Goal: Transaction & Acquisition: Obtain resource

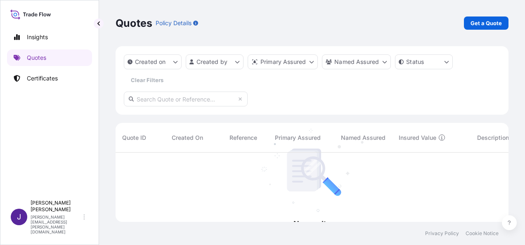
scroll to position [92, 386]
click at [51, 61] on link "Quotes" at bounding box center [49, 58] width 85 height 17
click at [493, 26] on p "Get a Quote" at bounding box center [486, 23] width 31 height 8
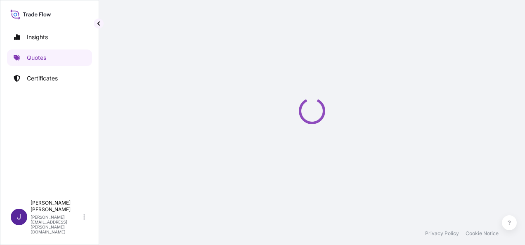
select select "Sea"
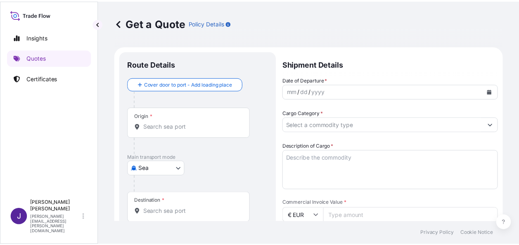
scroll to position [13, 0]
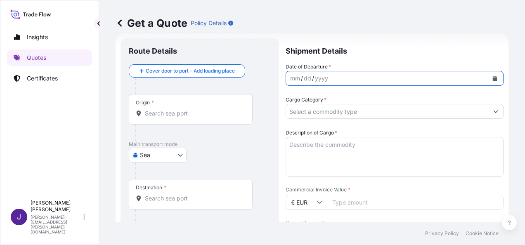
click at [493, 76] on icon "Calendar" at bounding box center [495, 78] width 5 height 5
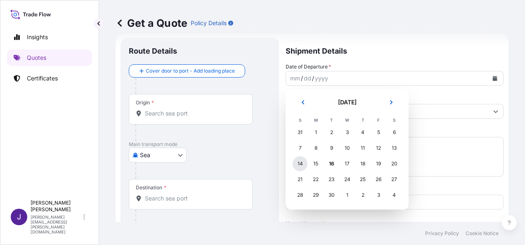
click at [300, 167] on div "14" at bounding box center [300, 163] width 15 height 15
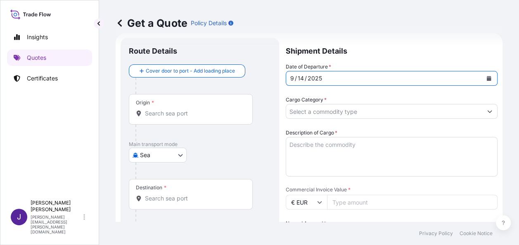
click at [332, 109] on input "Cargo Category *" at bounding box center [384, 111] width 196 height 15
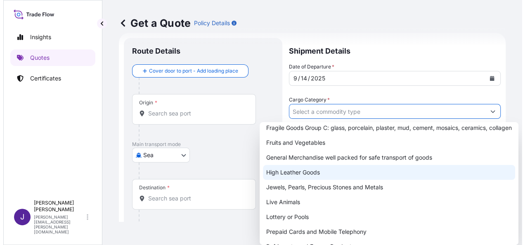
scroll to position [83, 0]
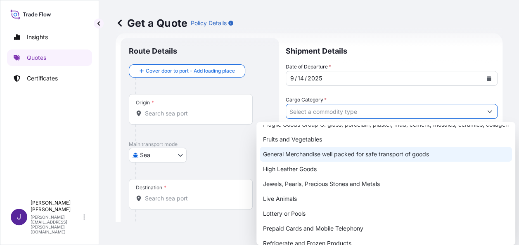
click at [312, 162] on div "General Merchandise well packed for safe transport of goods" at bounding box center [386, 154] width 252 height 15
type input "General Merchandise well packed for safe transport of goods"
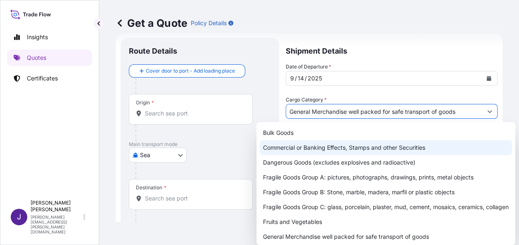
click at [204, 116] on input "Origin *" at bounding box center [193, 113] width 97 height 8
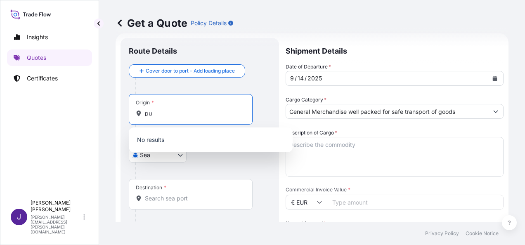
type input "p"
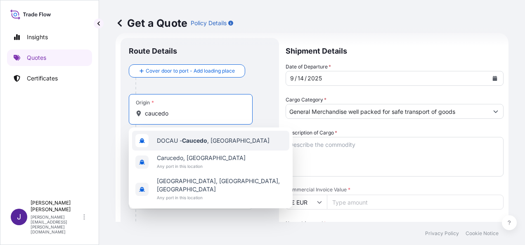
click at [237, 146] on div "DOCAU - Caucedo , [GEOGRAPHIC_DATA]" at bounding box center [210, 141] width 157 height 20
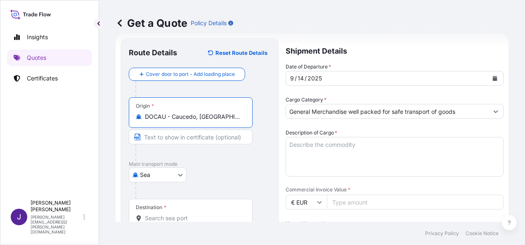
type input "DOCAU - Caucedo, [GEOGRAPHIC_DATA]"
click at [188, 219] on input "Destination *" at bounding box center [193, 218] width 97 height 8
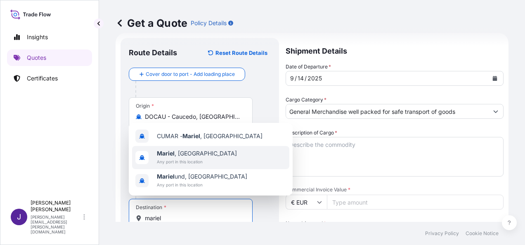
click at [189, 159] on span "Any port in this location" at bounding box center [197, 162] width 80 height 8
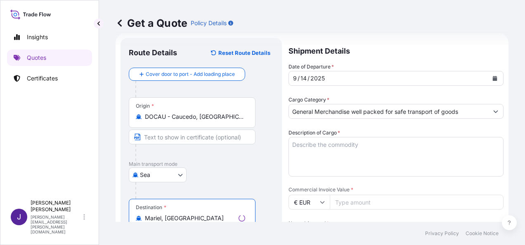
type input "Mariel, [GEOGRAPHIC_DATA]"
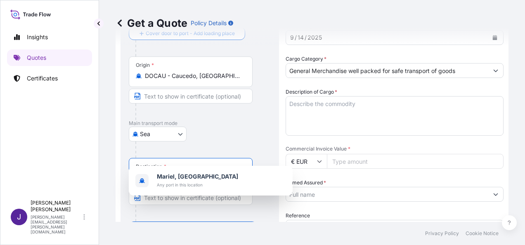
scroll to position [137, 0]
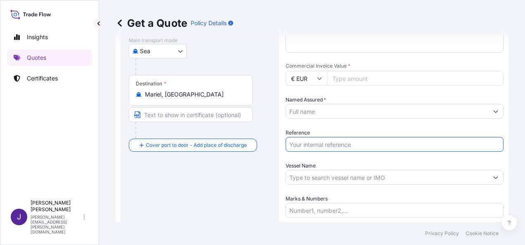
click at [329, 148] on input "Reference" at bounding box center [395, 144] width 218 height 15
type input "55656"
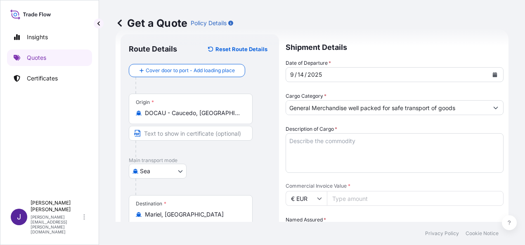
scroll to position [13, 0]
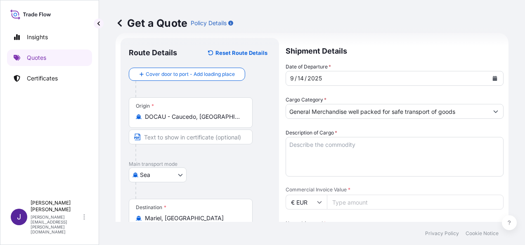
click at [348, 145] on textarea "Description of Cargo *" at bounding box center [395, 157] width 218 height 40
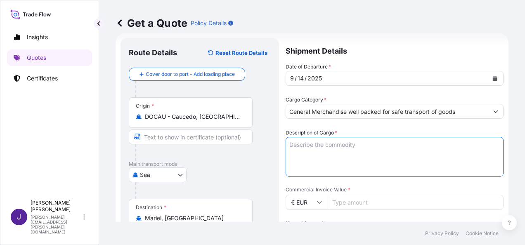
paste textarea "BOTAS PVC DIFERENTES TALLAS"
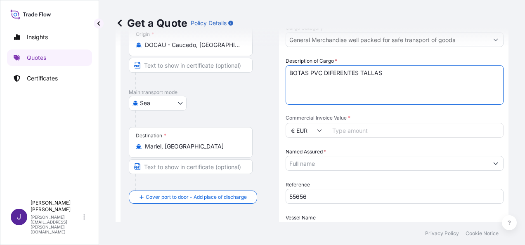
scroll to position [96, 0]
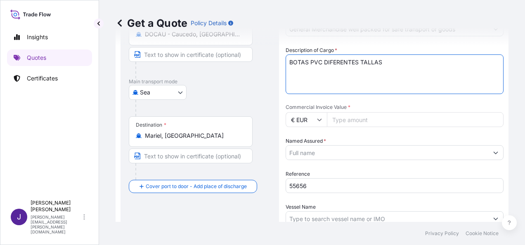
type textarea "BOTAS PVC DIFERENTES TALLAS"
click at [416, 118] on input "Commercial Invoice Value *" at bounding box center [415, 119] width 177 height 15
type input "36044.93"
click at [348, 150] on input "Named Assured *" at bounding box center [387, 152] width 202 height 15
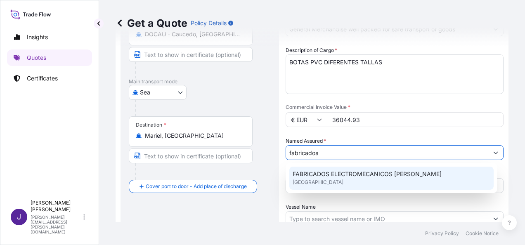
click at [373, 177] on span "FABRICADOS ELECTROMECANICOS [PERSON_NAME]" at bounding box center [367, 174] width 149 height 8
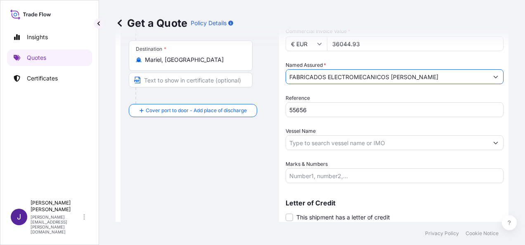
scroll to position [178, 0]
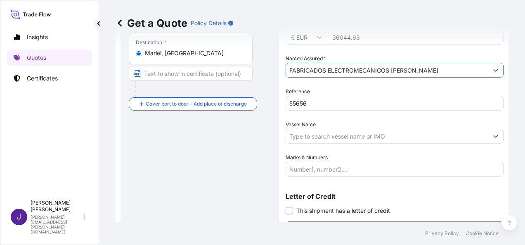
type input "FABRICADOS ELECTROMECANICOS [PERSON_NAME]"
click at [385, 135] on input "Vessel Name" at bounding box center [387, 136] width 202 height 15
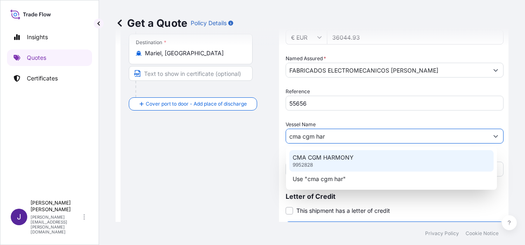
click at [363, 163] on div "CMA CGM HARMONY 9952828" at bounding box center [391, 160] width 204 height 21
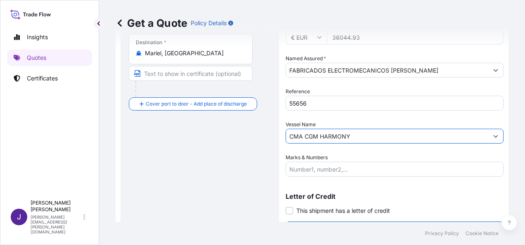
type input "CMA CGM HARMONY"
click at [366, 174] on input "Marks & Numbers" at bounding box center [395, 169] width 218 height 15
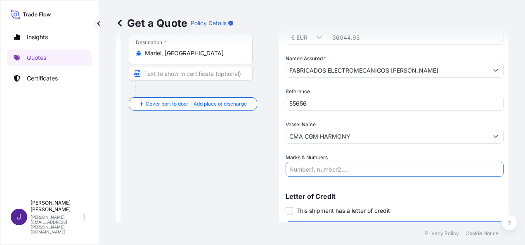
paste input "1x20std - CNT SGRU2112557 - SEAL M0358681 - 351 BULTOS - 7450 Kgs"
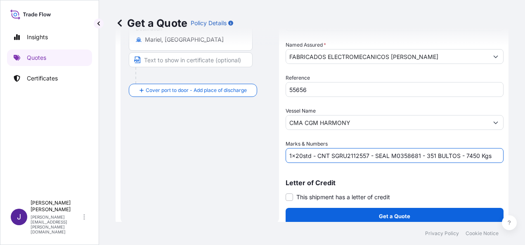
scroll to position [199, 0]
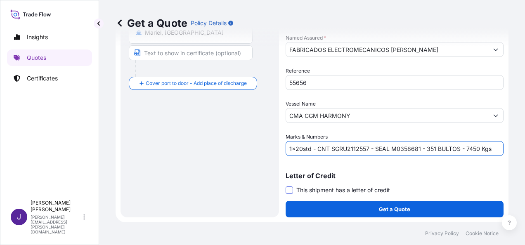
type input "1x20std - CNT SGRU2112557 - SEAL M0358681 - 351 BULTOS - 7450 Kgs"
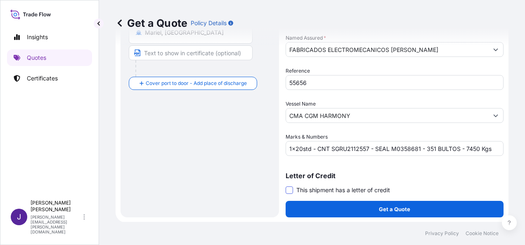
click at [289, 187] on span at bounding box center [289, 190] width 7 height 7
click at [286, 186] on input "This shipment has a letter of credit" at bounding box center [286, 186] width 0 height 0
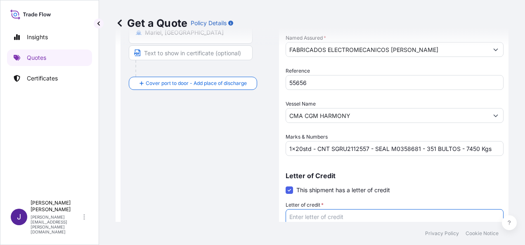
click at [312, 218] on textarea "Letter of credit *" at bounding box center [395, 229] width 218 height 40
paste textarea "CITRICOS CARIBE, S.A. AVE. [PERSON_NAME] NO 774, E/TULIPAN Y CONILL. [DEMOGRAPH…"
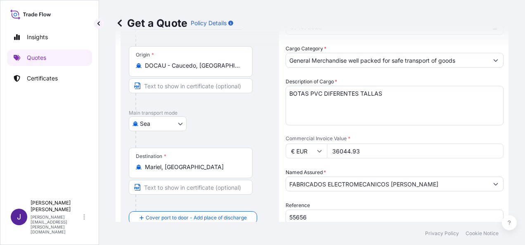
scroll to position [48, 0]
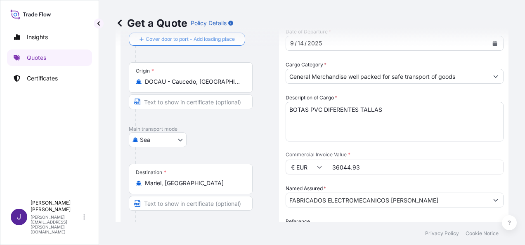
type textarea "CITRICOS CARIBE, S.A. AVE. [PERSON_NAME] NO 774, E/TULIPAN Y CONILL. [DEMOGRAPH…"
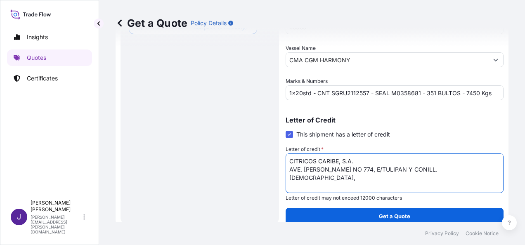
scroll to position [262, 0]
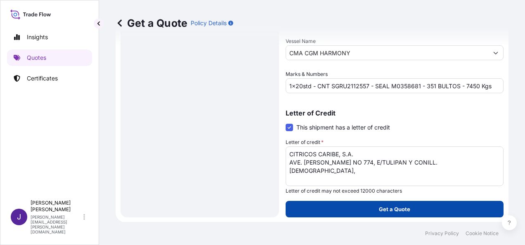
click at [398, 212] on p "Get a Quote" at bounding box center [394, 209] width 31 height 8
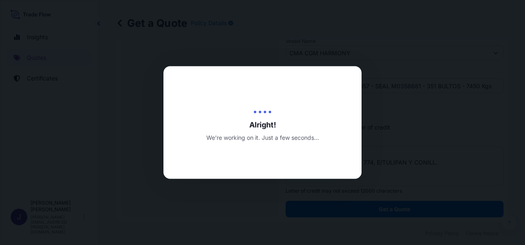
select select "Sea"
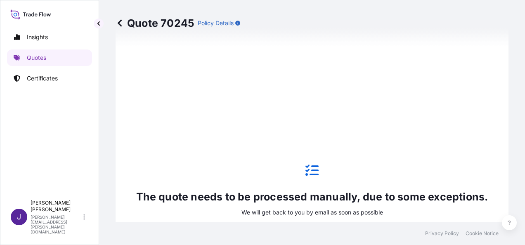
scroll to position [698, 0]
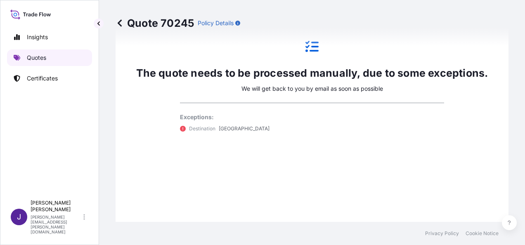
click at [53, 56] on link "Quotes" at bounding box center [49, 58] width 85 height 17
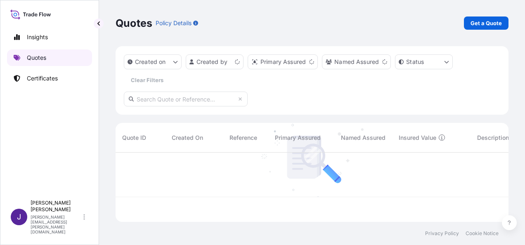
scroll to position [68, 386]
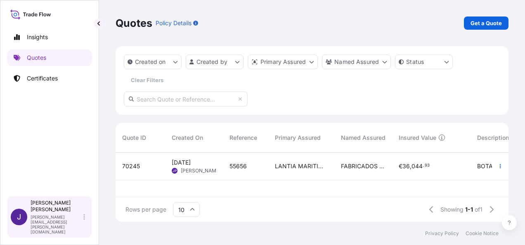
click at [18, 217] on div "J [PERSON_NAME] [PERSON_NAME][EMAIL_ADDRESS][PERSON_NAME][DOMAIN_NAME]" at bounding box center [49, 217] width 85 height 42
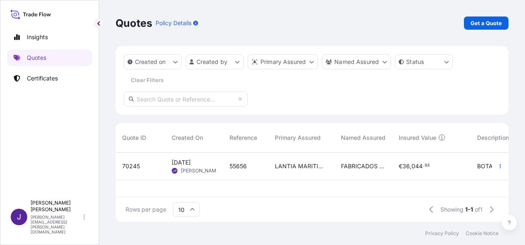
click at [296, 206] on div "Rows per page 10 Showing 1-1 of 1" at bounding box center [312, 209] width 393 height 25
